Goal: Information Seeking & Learning: Find specific fact

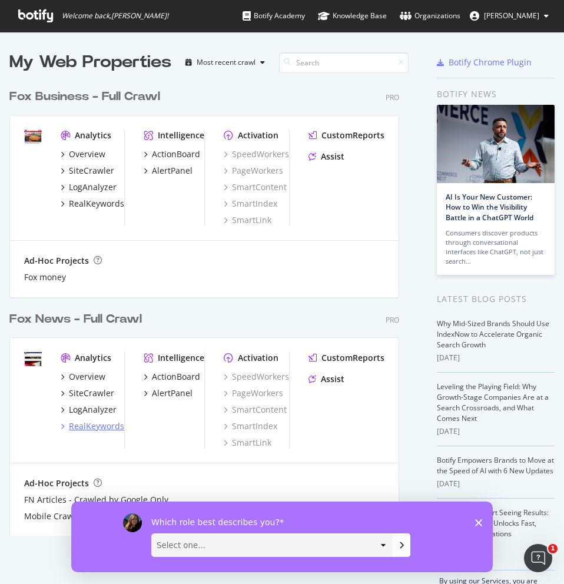
click at [87, 425] on div "RealKeywords" at bounding box center [96, 427] width 55 height 12
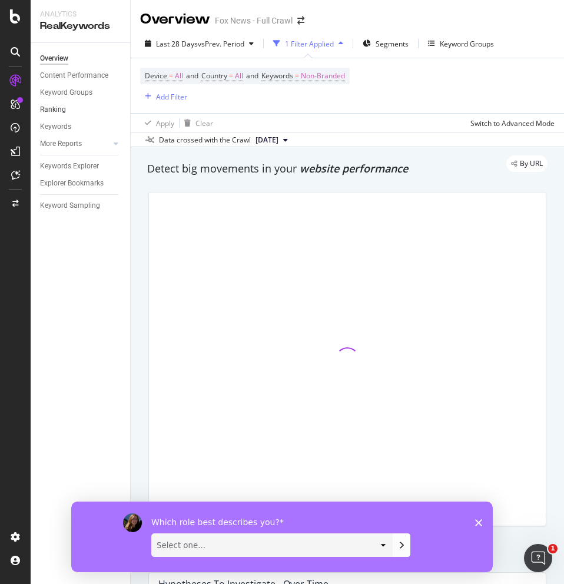
click at [67, 110] on link "Ranking" at bounding box center [81, 110] width 82 height 12
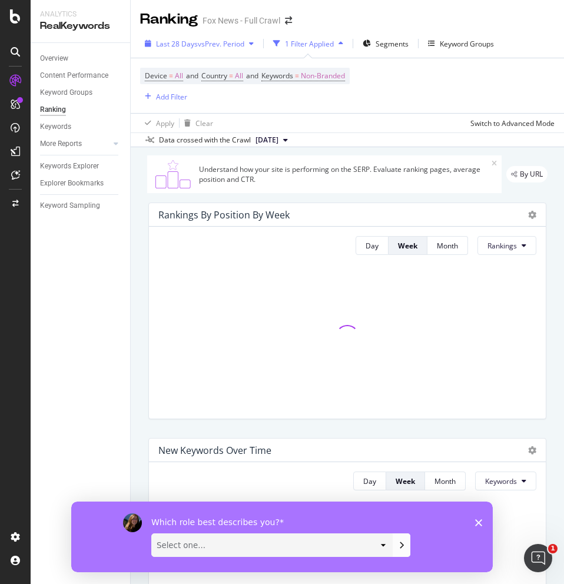
click at [223, 47] on span "vs Prev. Period" at bounding box center [221, 44] width 47 height 10
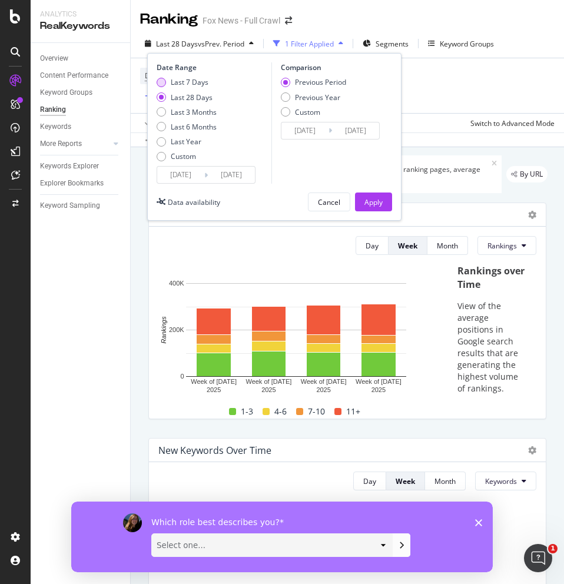
click at [163, 82] on div "Last 7 Days" at bounding box center [161, 82] width 9 height 9
type input "[DATE]"
click at [361, 203] on button "Apply" at bounding box center [373, 202] width 37 height 19
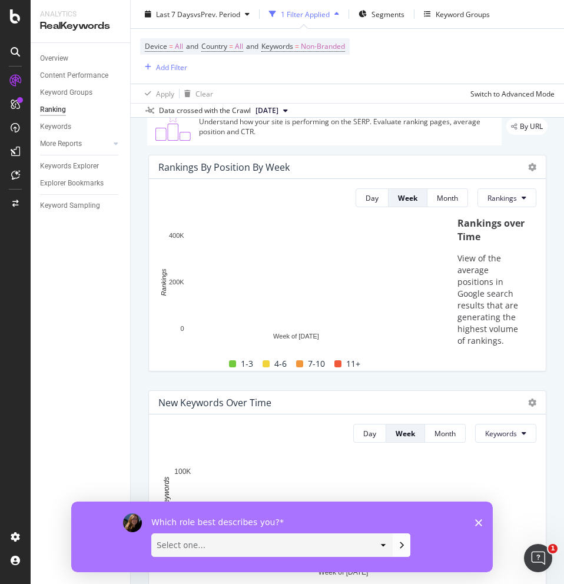
scroll to position [49, 0]
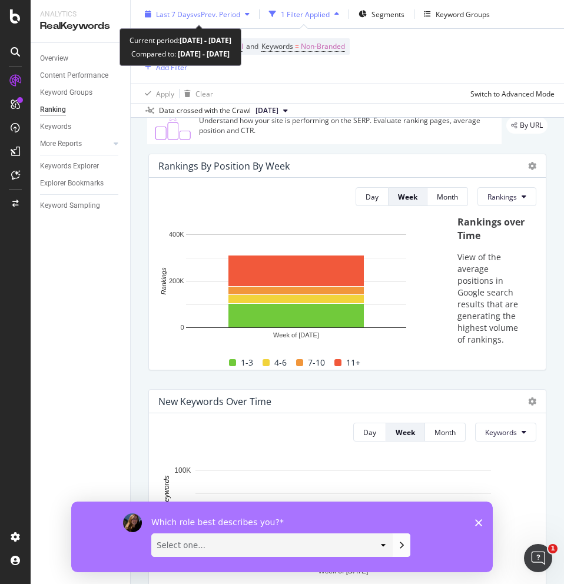
click at [201, 21] on div "Last 7 Days vs Prev. Period" at bounding box center [197, 14] width 114 height 18
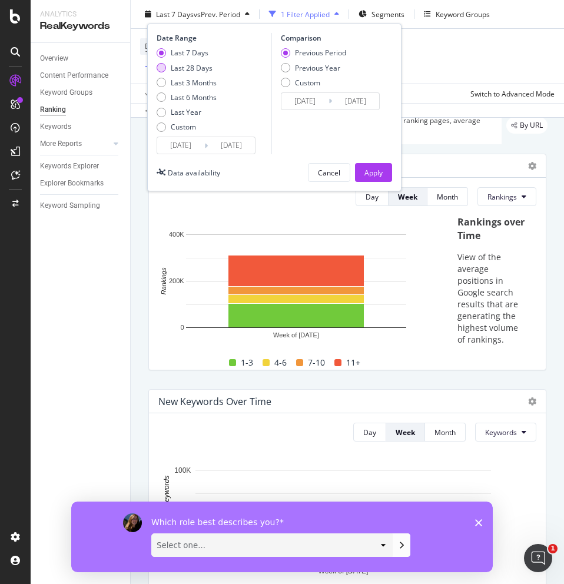
click at [162, 67] on div "Last 28 Days" at bounding box center [161, 67] width 9 height 9
type input "[DATE]"
click at [370, 167] on div "Apply" at bounding box center [374, 172] width 18 height 10
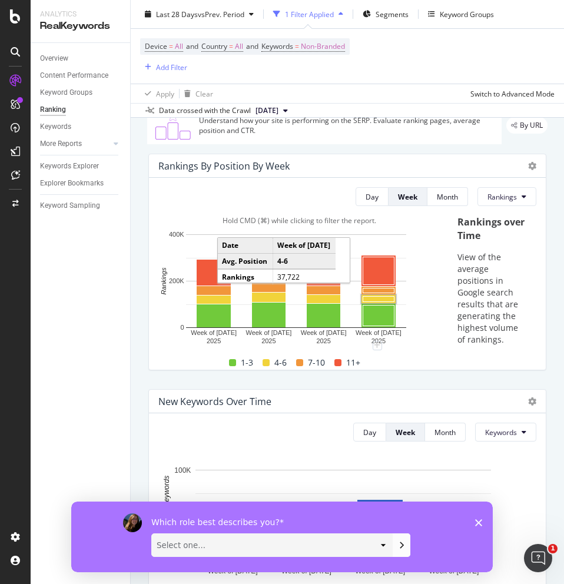
click at [379, 297] on rect "A chart." at bounding box center [379, 299] width 31 height 5
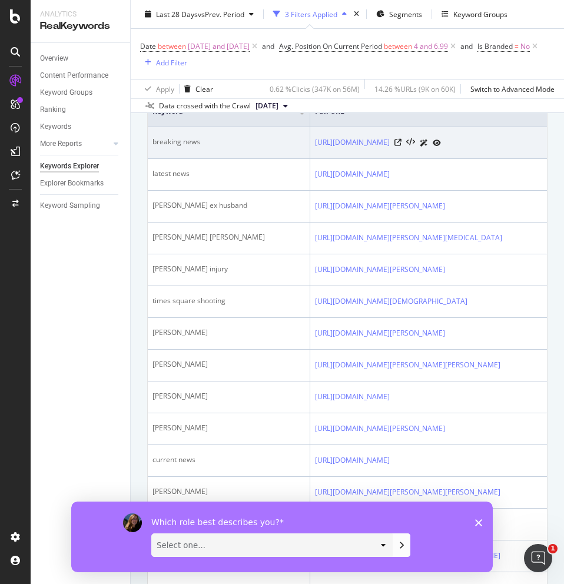
scroll to position [216, 0]
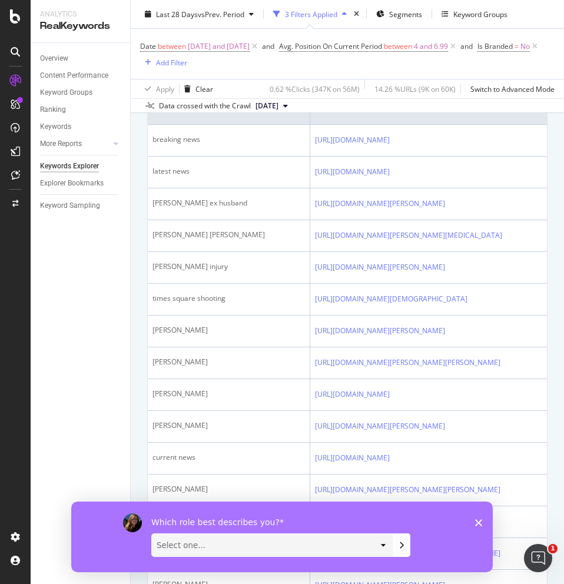
click at [474, 451] on div "Which role best describes you? Select one... Analyst/BI C-level Leadership Cont…" at bounding box center [282, 536] width 422 height 71
click at [479, 451] on polygon "Close survey" at bounding box center [478, 522] width 7 height 7
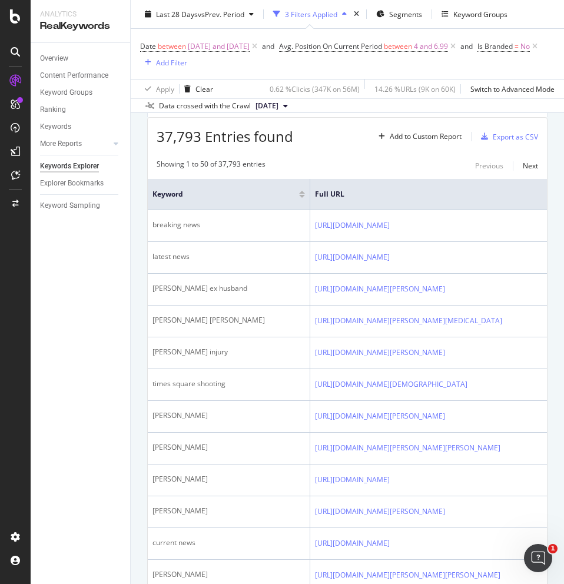
scroll to position [150, 0]
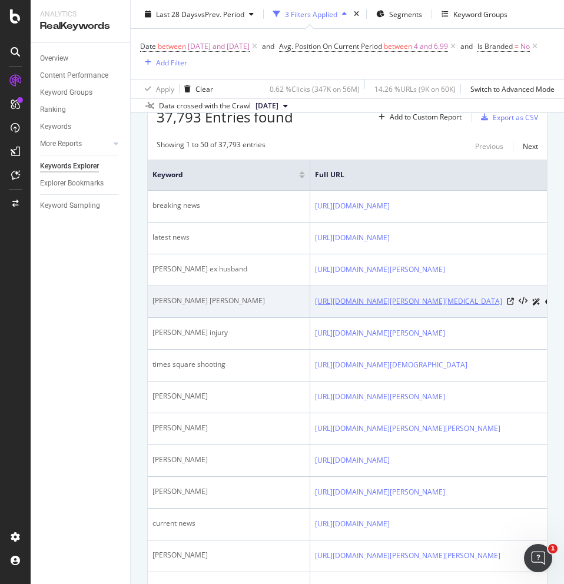
copy link "[URL][DOMAIN_NAME][PERSON_NAME][MEDICAL_DATA]"
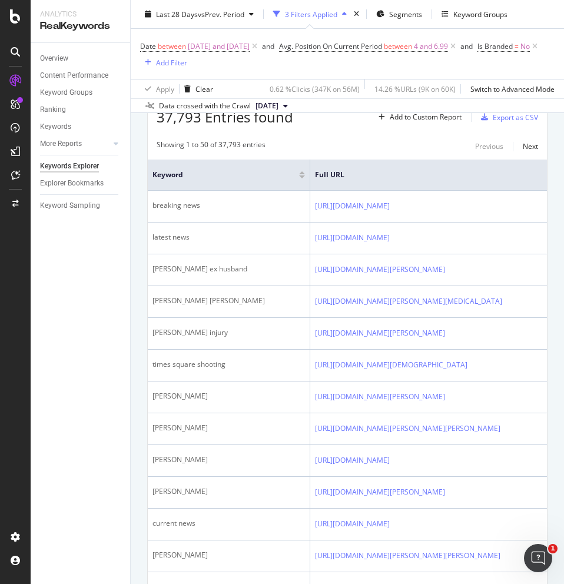
drag, startPoint x: 429, startPoint y: 329, endPoint x: 1, endPoint y: 5, distance: 536.7
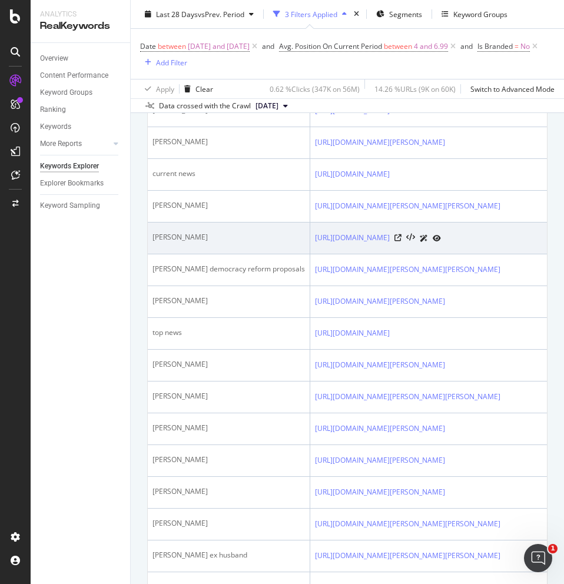
scroll to position [517, 0]
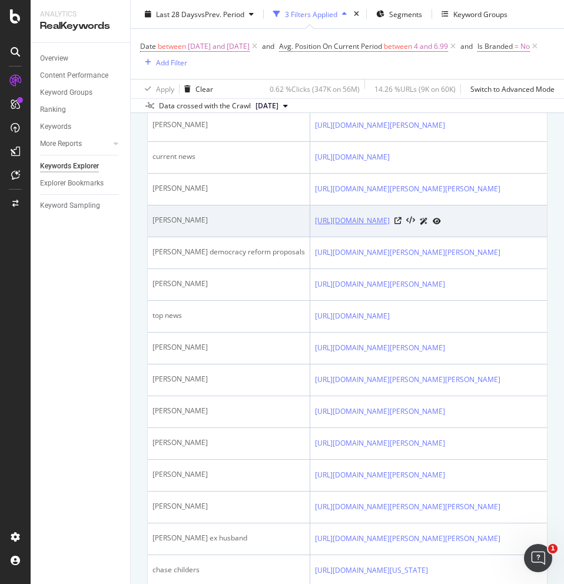
drag, startPoint x: 297, startPoint y: 332, endPoint x: 431, endPoint y: 349, distance: 134.8
click at [431, 237] on tr "[PERSON_NAME] [URL][DOMAIN_NAME] 153,233 3,313 2.16 % 4.05 1" at bounding box center [545, 222] width 794 height 32
copy tr "[URL][DOMAIN_NAME]"
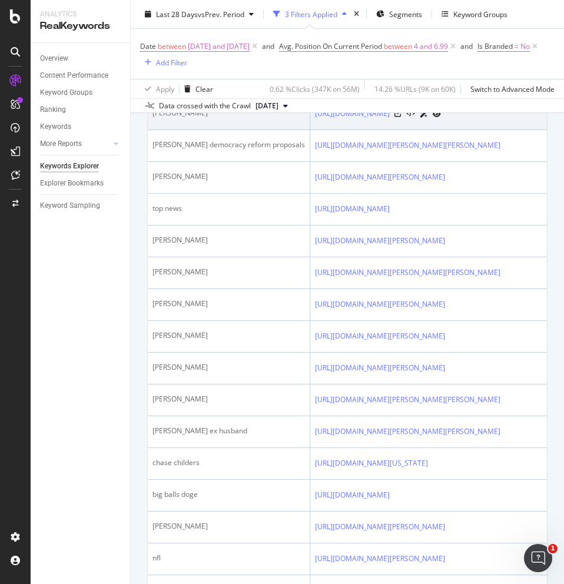
scroll to position [625, 0]
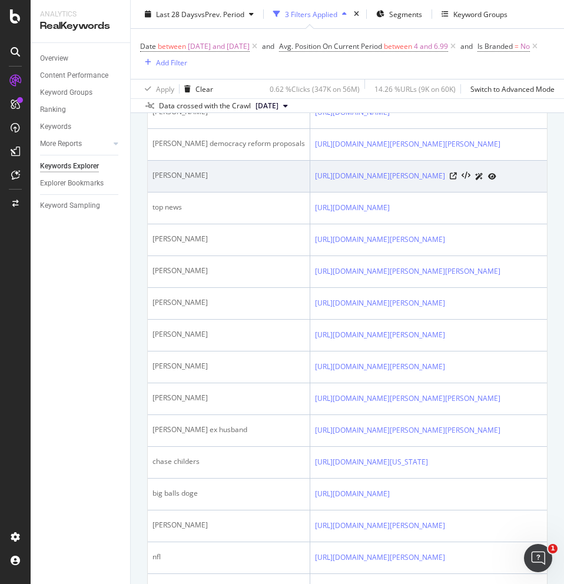
click at [248, 181] on div "[PERSON_NAME]" at bounding box center [229, 175] width 153 height 11
drag, startPoint x: 301, startPoint y: 309, endPoint x: 503, endPoint y: 331, distance: 202.7
click at [503, 193] on td "[URL][DOMAIN_NAME][PERSON_NAME]" at bounding box center [452, 177] width 285 height 32
copy link "[URL][DOMAIN_NAME][PERSON_NAME]"
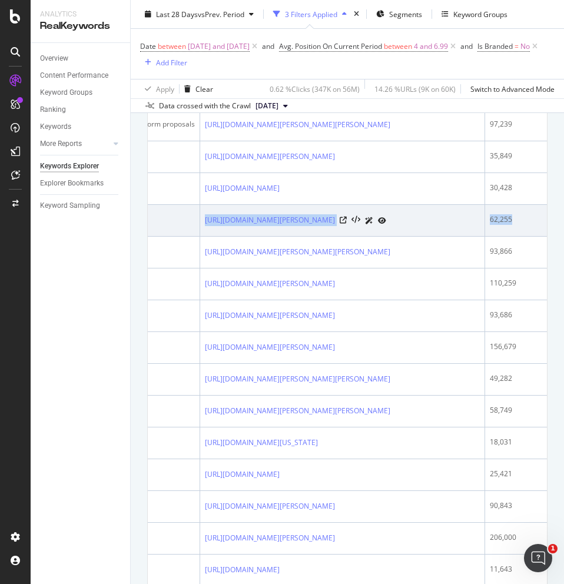
scroll to position [0, 144]
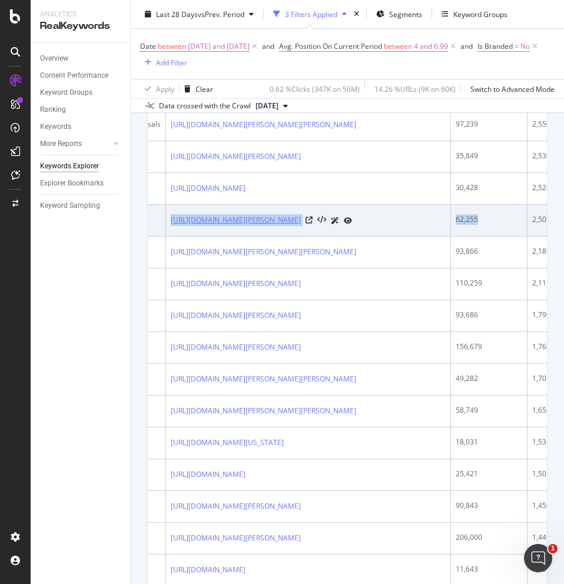
drag, startPoint x: 300, startPoint y: 365, endPoint x: 375, endPoint y: 381, distance: 76.5
click at [375, 237] on td "[URL][DOMAIN_NAME][PERSON_NAME]" at bounding box center [308, 221] width 285 height 32
copy link "[URL][DOMAIN_NAME][PERSON_NAME]"
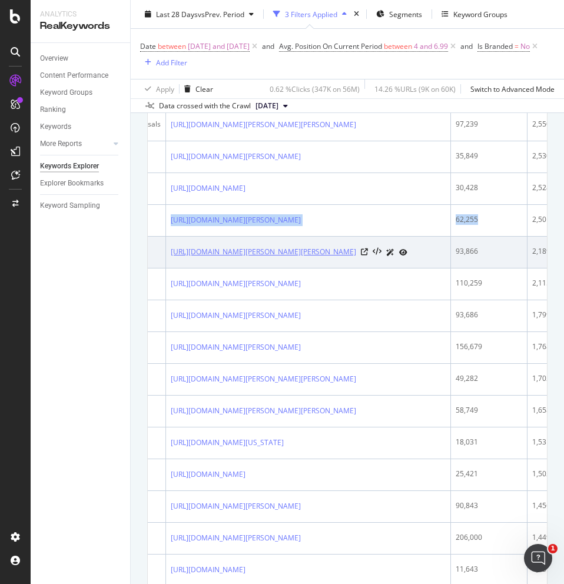
drag, startPoint x: 155, startPoint y: 408, endPoint x: 389, endPoint y: 421, distance: 234.3
click at [388, 269] on td "[URL][DOMAIN_NAME][PERSON_NAME][PERSON_NAME]" at bounding box center [308, 253] width 285 height 32
copy link "[URL][DOMAIN_NAME][PERSON_NAME][PERSON_NAME]"
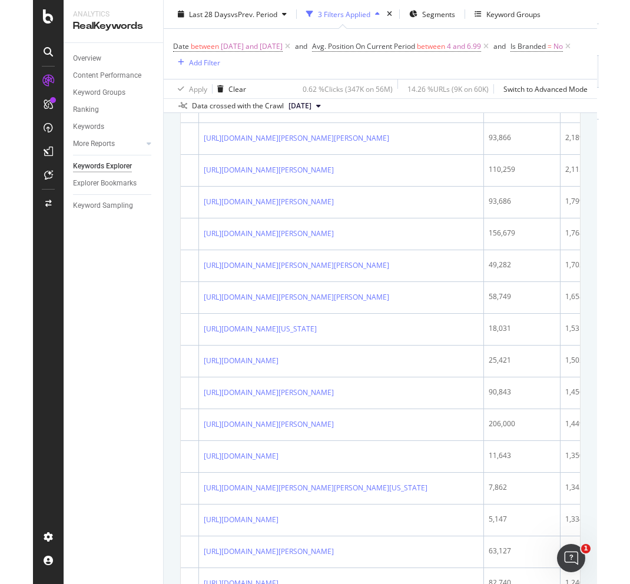
scroll to position [764, 0]
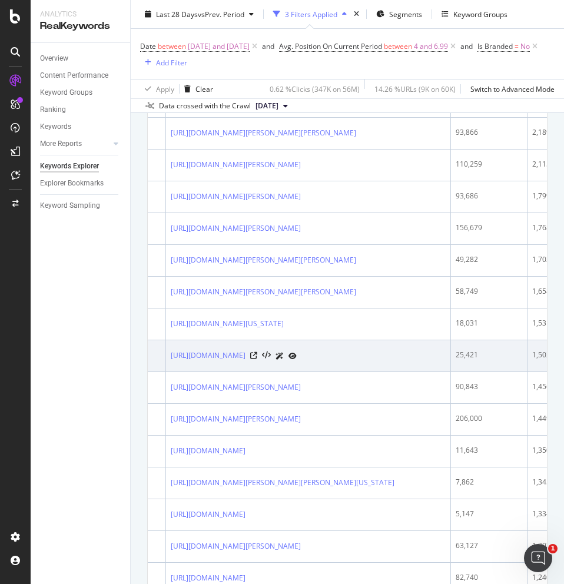
click at [194, 372] on td "[URL][DOMAIN_NAME]" at bounding box center [308, 357] width 285 height 32
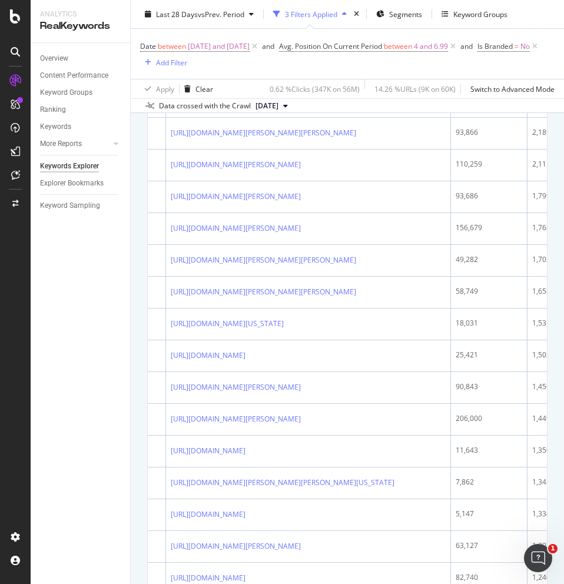
click at [106, 451] on div "Overview Content Performance Keyword Groups Ranking Keywords More Reports Count…" at bounding box center [81, 313] width 100 height 541
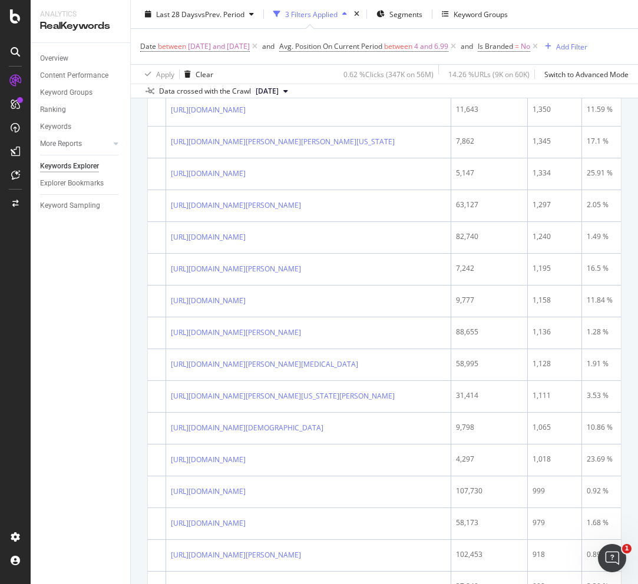
scroll to position [1091, 0]
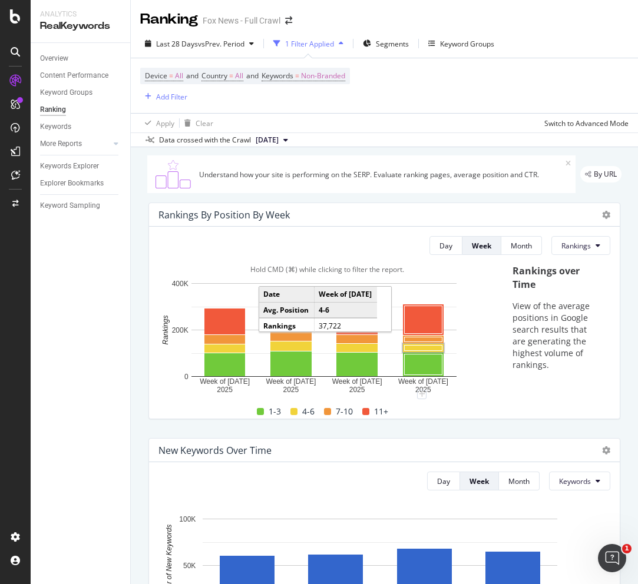
click at [422, 349] on rect "A chart." at bounding box center [424, 348] width 38 height 5
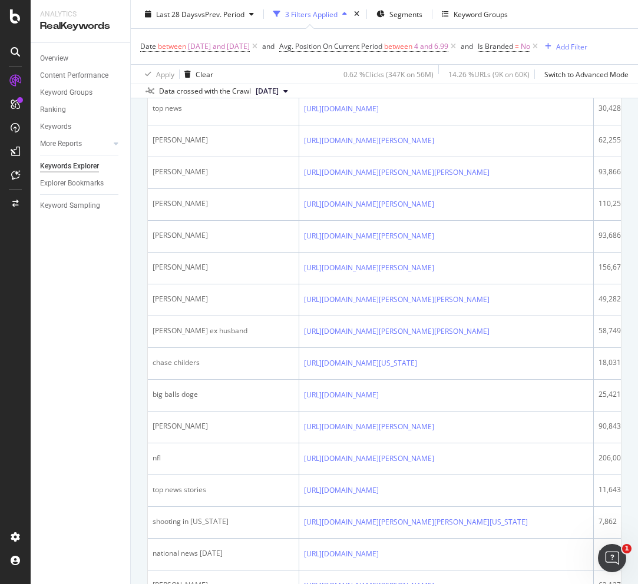
scroll to position [783, 0]
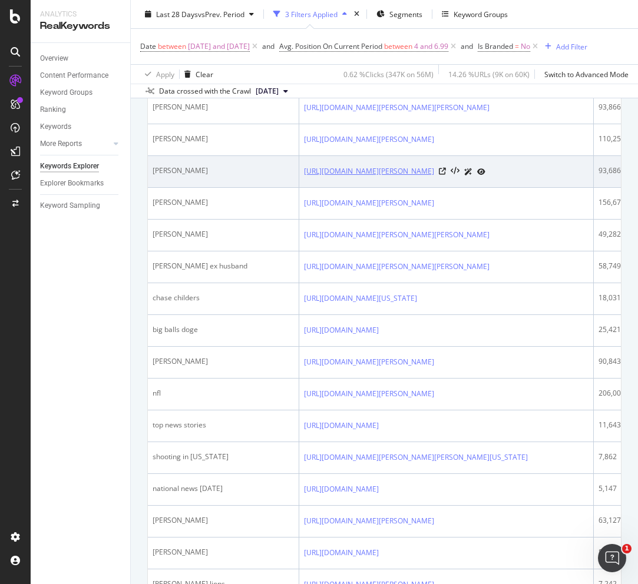
drag, startPoint x: 302, startPoint y: 346, endPoint x: 483, endPoint y: 368, distance: 182.1
click at [481, 188] on td "[URL][DOMAIN_NAME][PERSON_NAME]" at bounding box center [446, 172] width 295 height 32
copy link "[URL][DOMAIN_NAME][PERSON_NAME]"
